Goal: Transaction & Acquisition: Purchase product/service

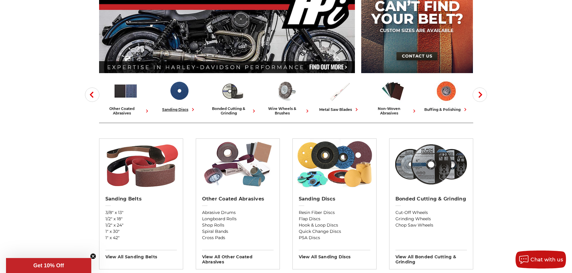
click at [178, 110] on div "sanding discs" at bounding box center [179, 110] width 34 height 6
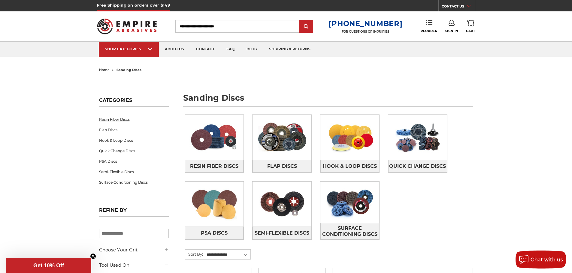
click at [121, 121] on link "Resin Fiber Discs" at bounding box center [134, 119] width 70 height 11
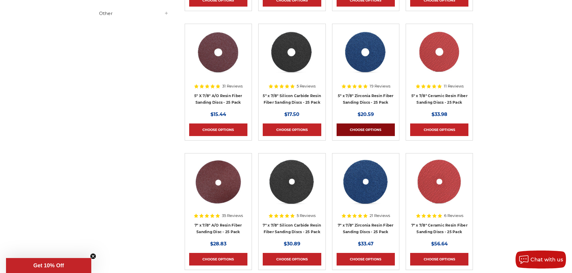
scroll to position [240, 0]
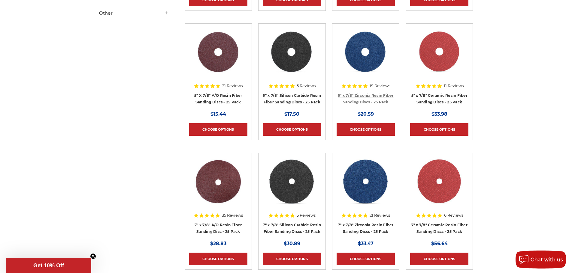
click at [373, 94] on link "5" x 7/8" Zirconia Resin Fiber Sanding Discs - 25 Pack" at bounding box center [366, 98] width 56 height 11
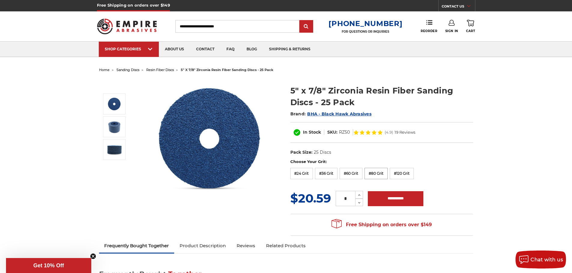
click at [379, 173] on label "#80 Grit" at bounding box center [375, 173] width 23 height 11
click at [354, 174] on label "#60 Grit" at bounding box center [350, 173] width 23 height 11
click at [380, 174] on label "#80 Grit" at bounding box center [375, 173] width 23 height 11
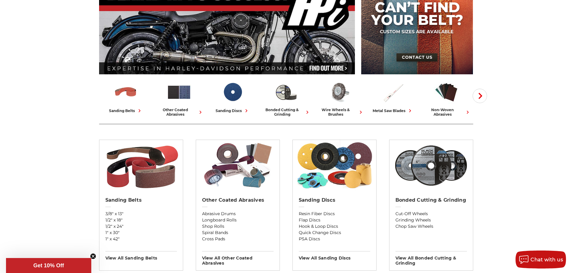
scroll to position [89, 0]
